Goal: Navigation & Orientation: Find specific page/section

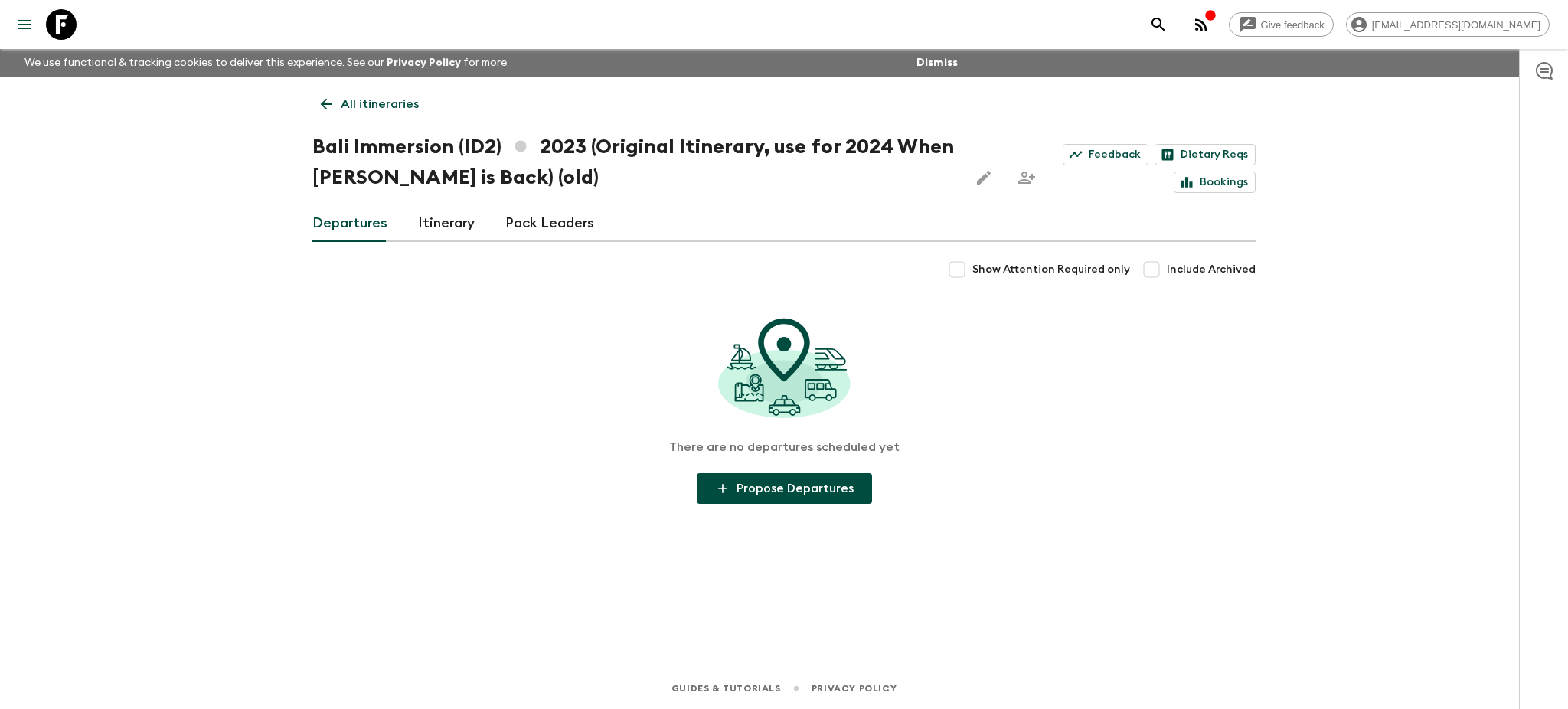
click at [328, 96] on icon at bounding box center [326, 104] width 17 height 17
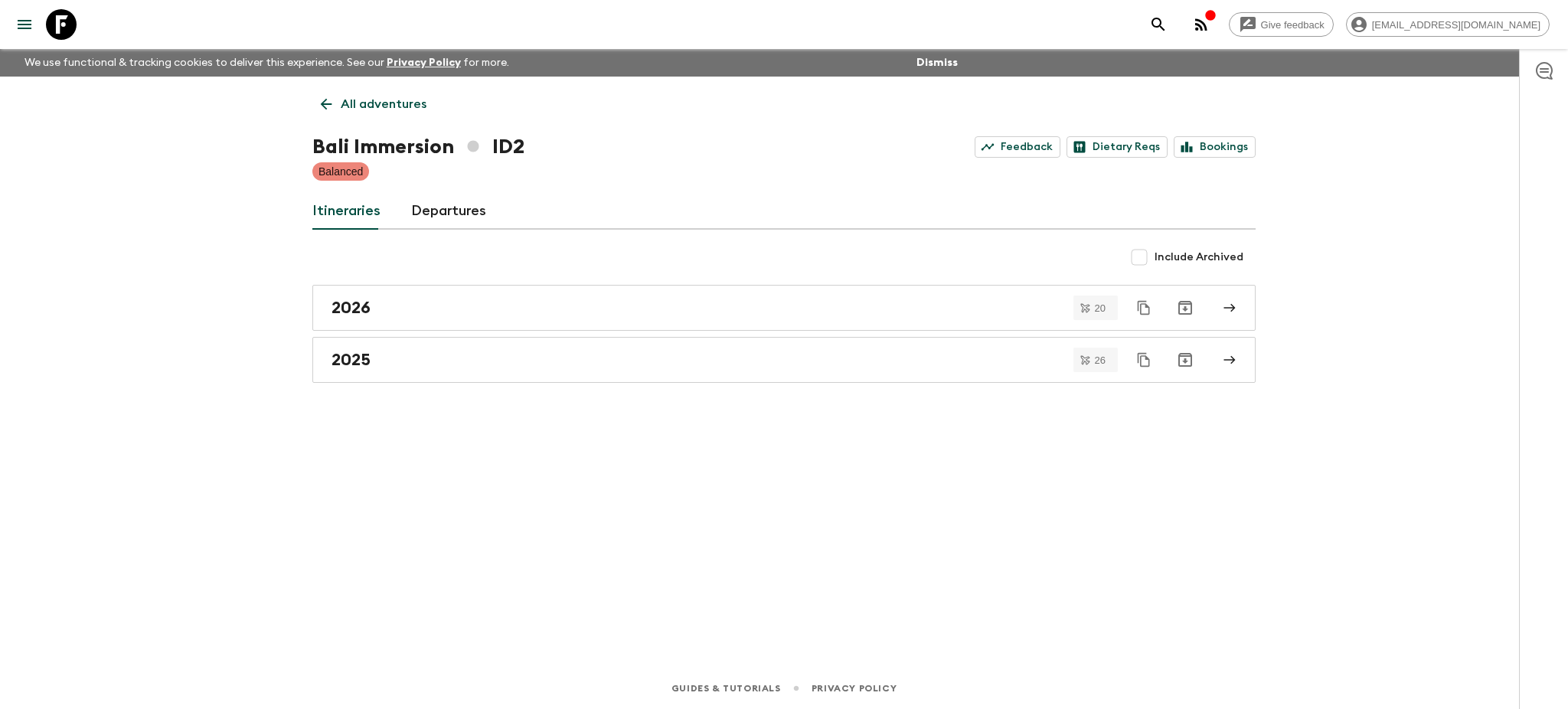
click at [325, 113] on link "All adventures" at bounding box center [373, 104] width 122 height 31
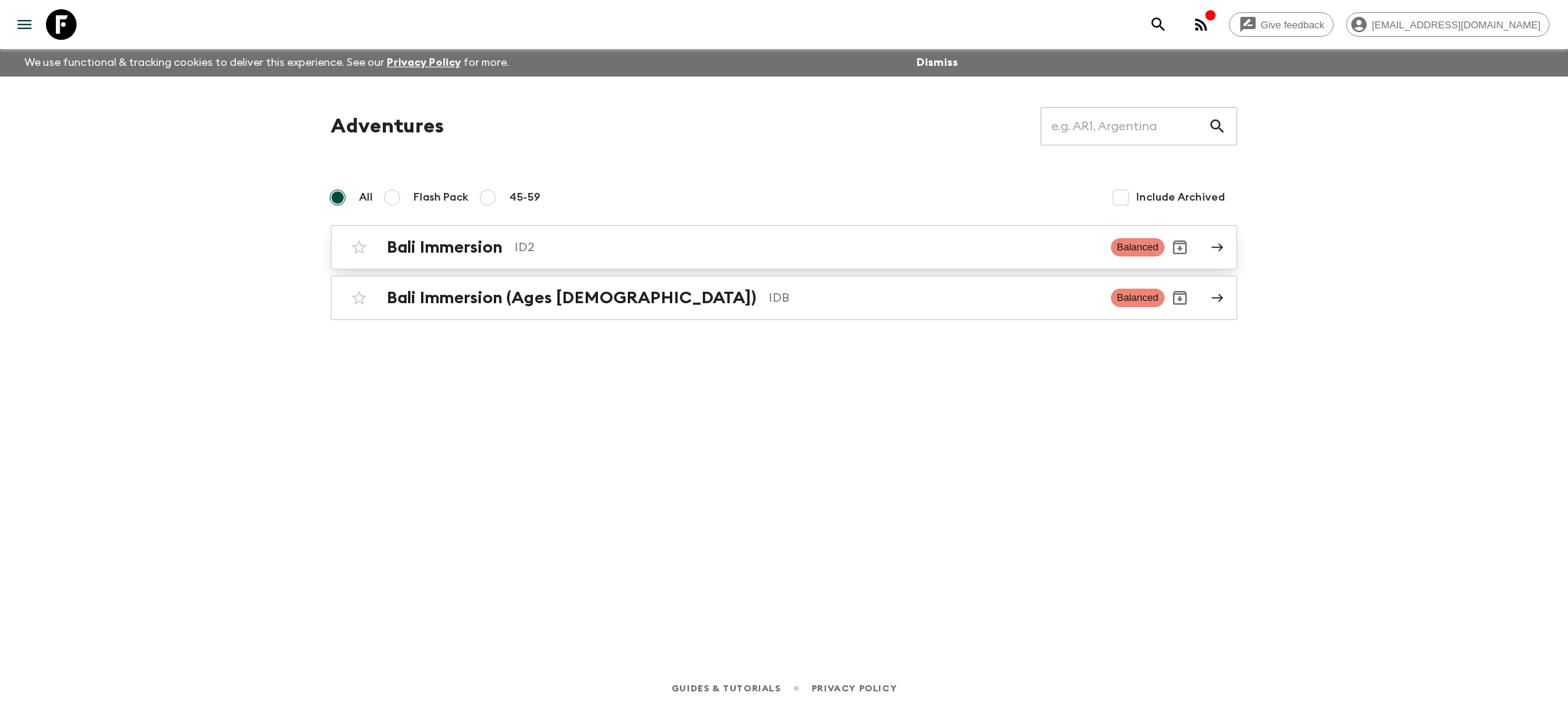
click at [1227, 241] on link "Bali Immersion ID2 Balanced" at bounding box center [784, 247] width 907 height 44
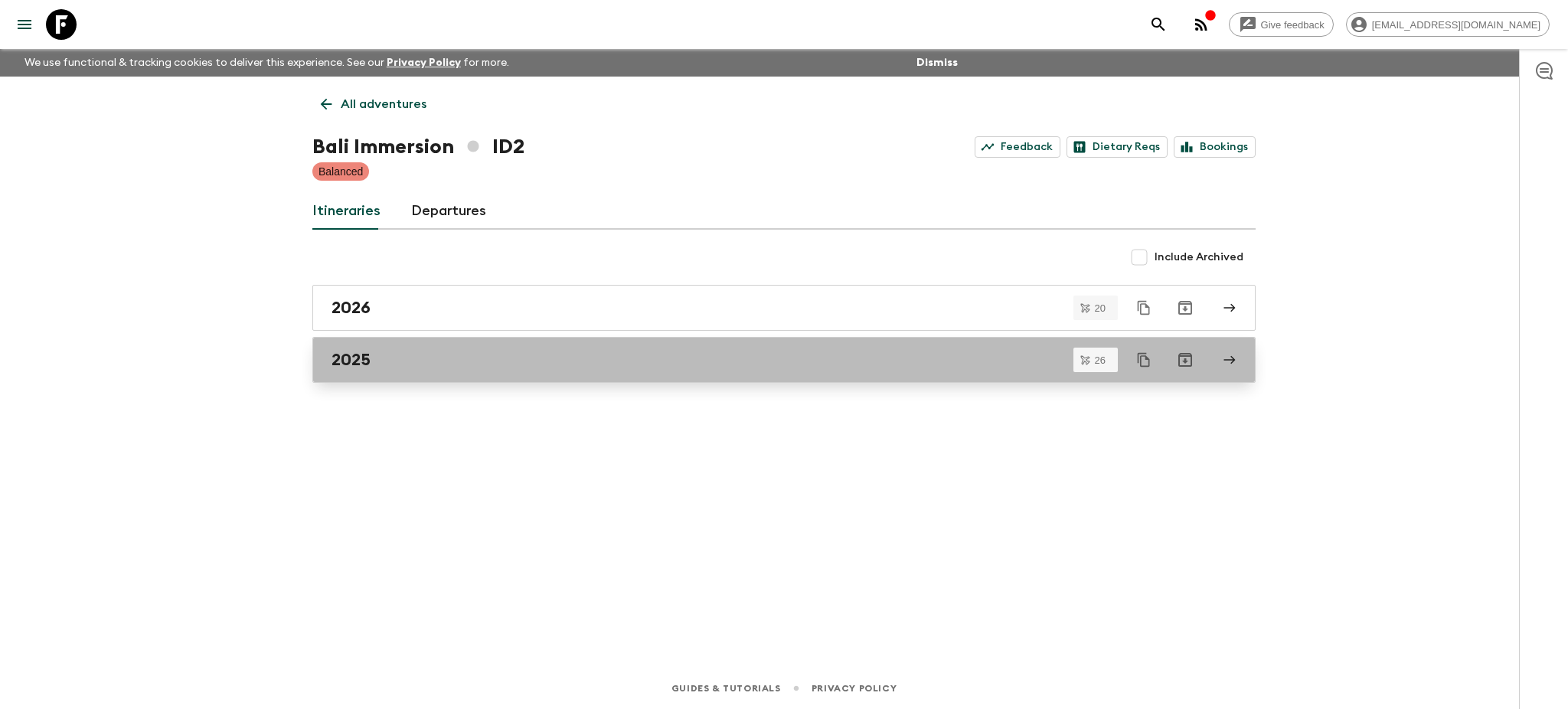
click at [1226, 356] on icon at bounding box center [1229, 359] width 13 height 13
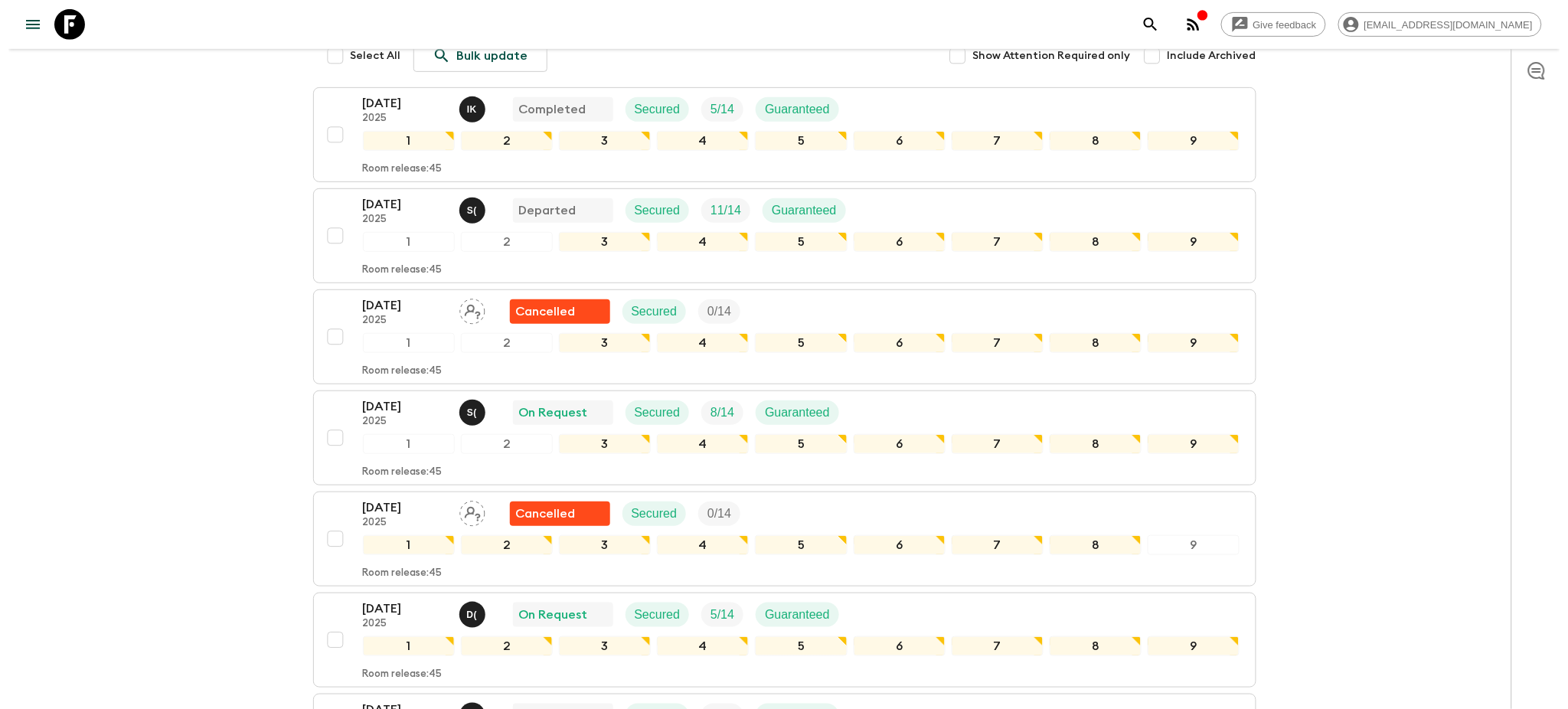
scroll to position [204, 0]
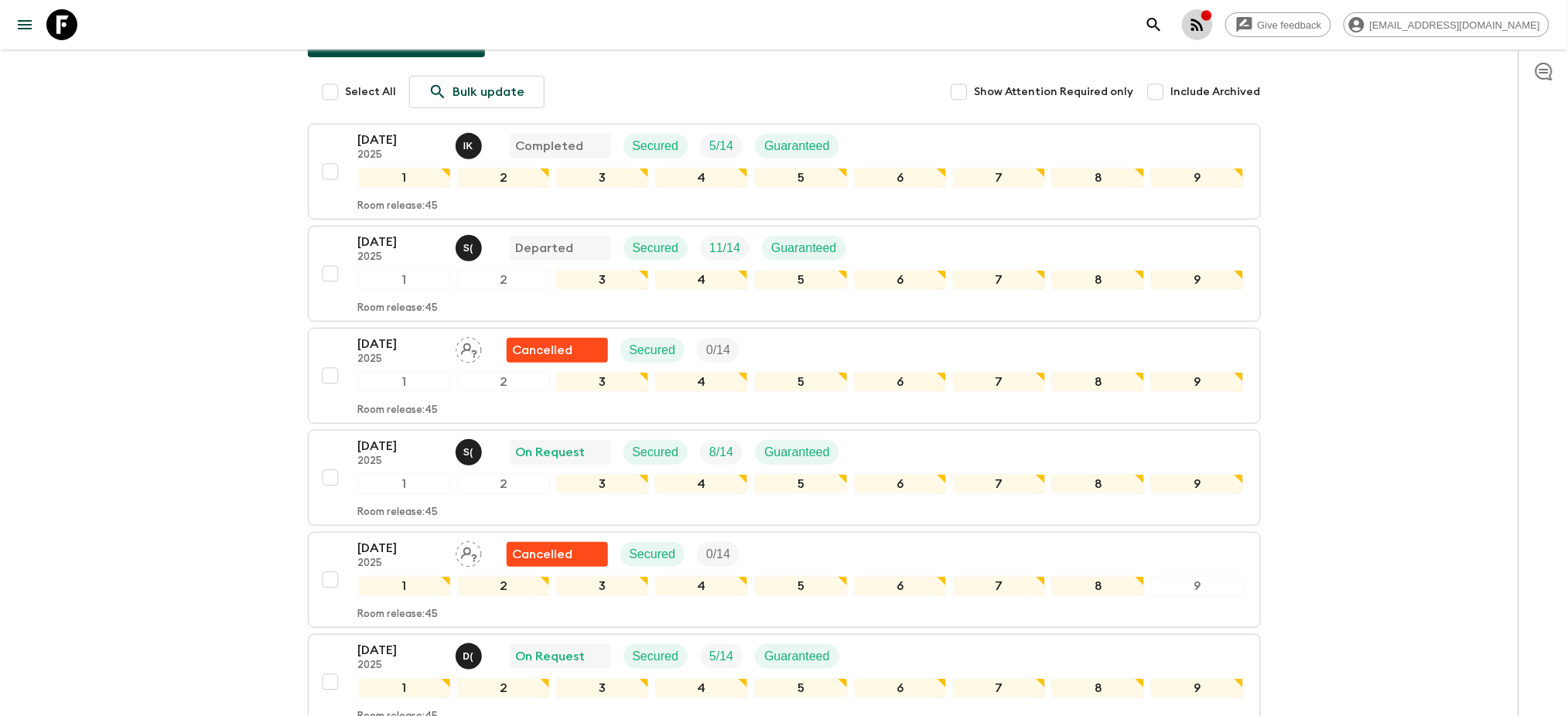
click at [1212, 15] on icon "button" at bounding box center [1206, 15] width 10 height 10
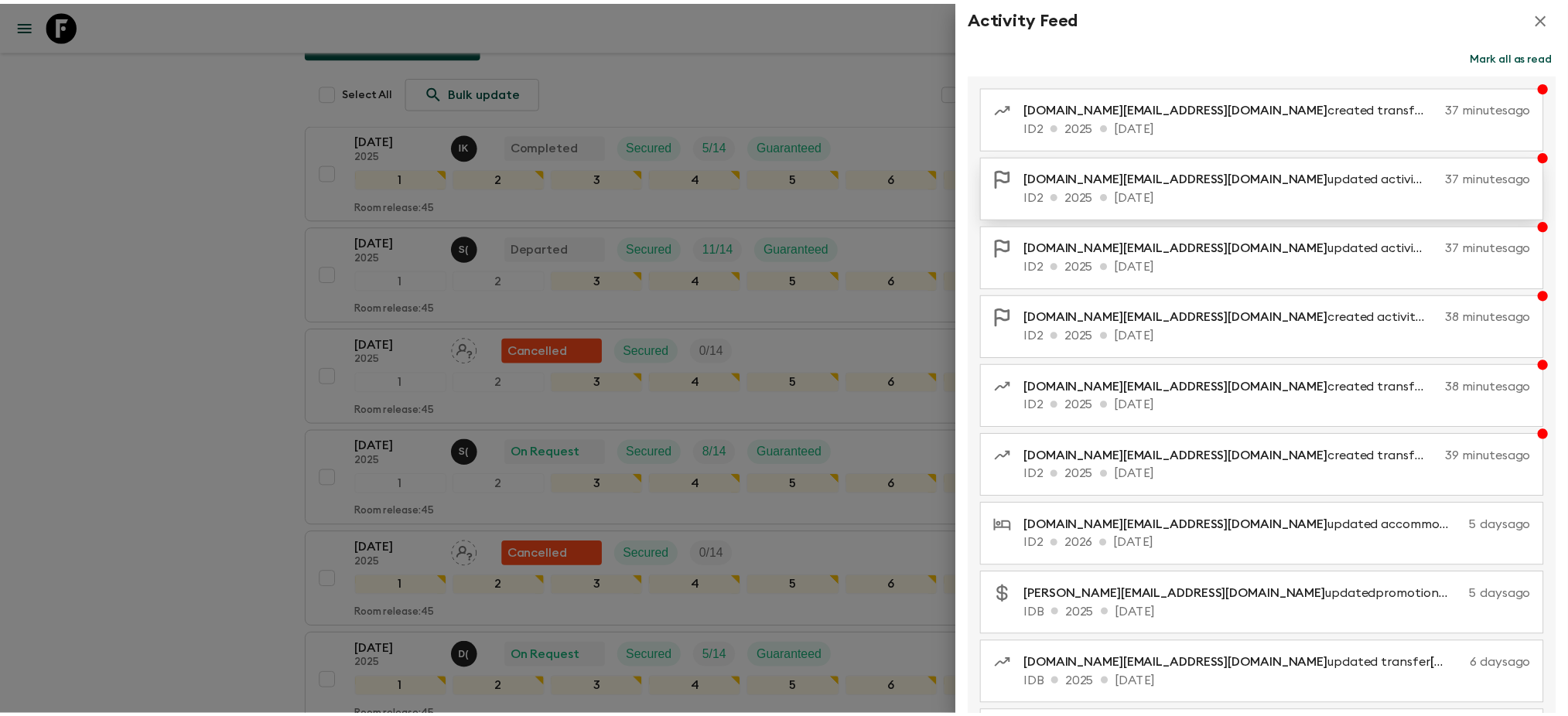
scroll to position [0, 0]
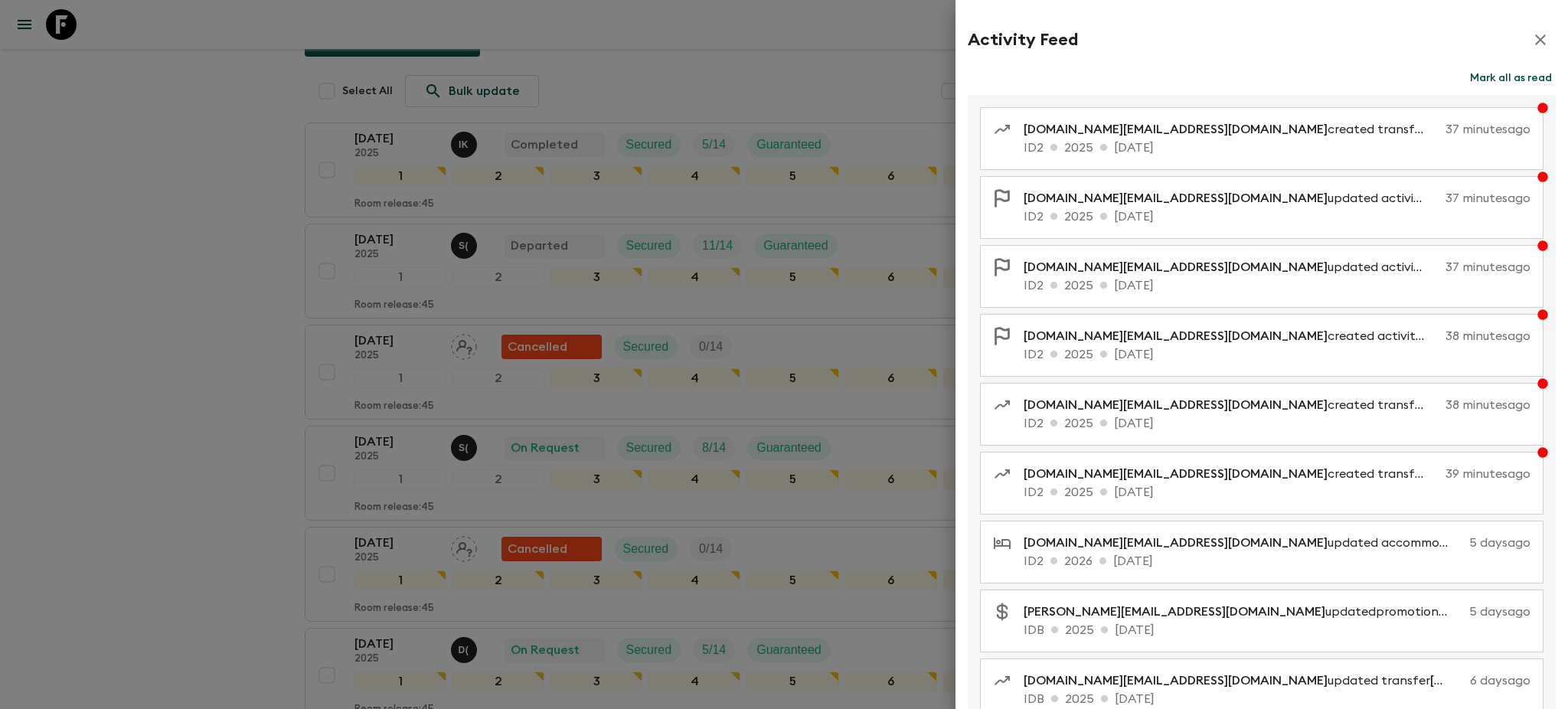
click at [1496, 68] on button "Mark all as read" at bounding box center [1511, 78] width 90 height 22
click at [1525, 29] on button "button" at bounding box center [1540, 39] width 31 height 31
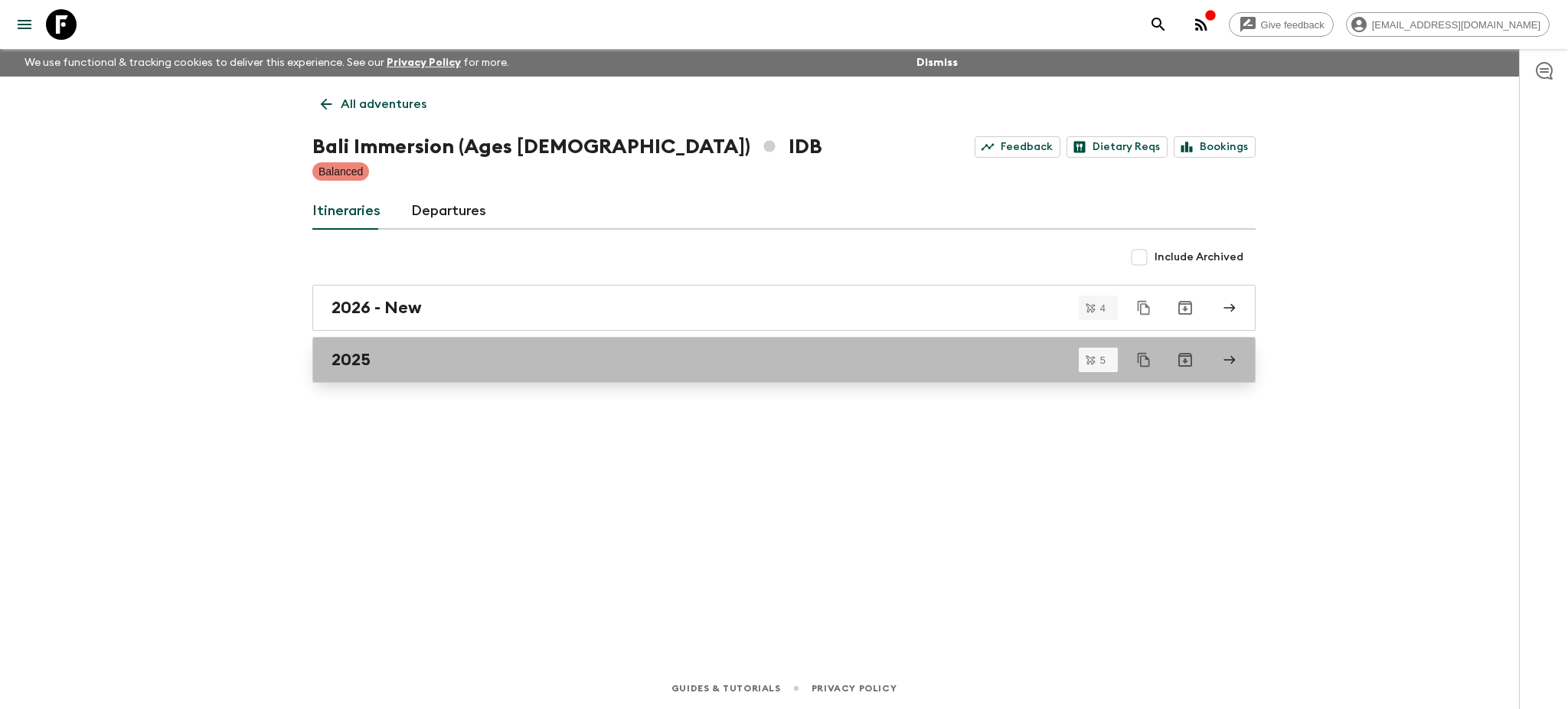
click at [1225, 367] on link "2025" at bounding box center [784, 359] width 943 height 46
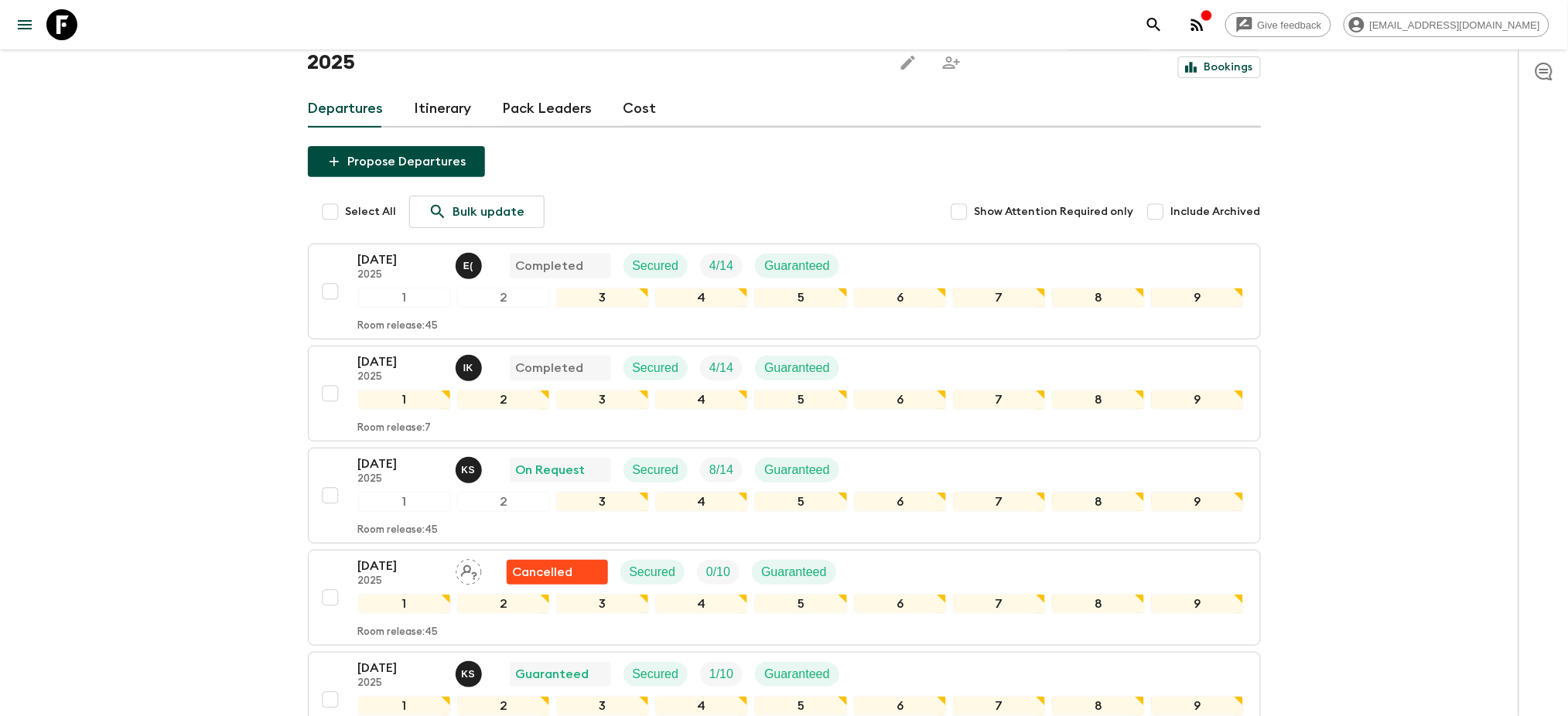
scroll to position [258, 0]
